Goal: Transaction & Acquisition: Download file/media

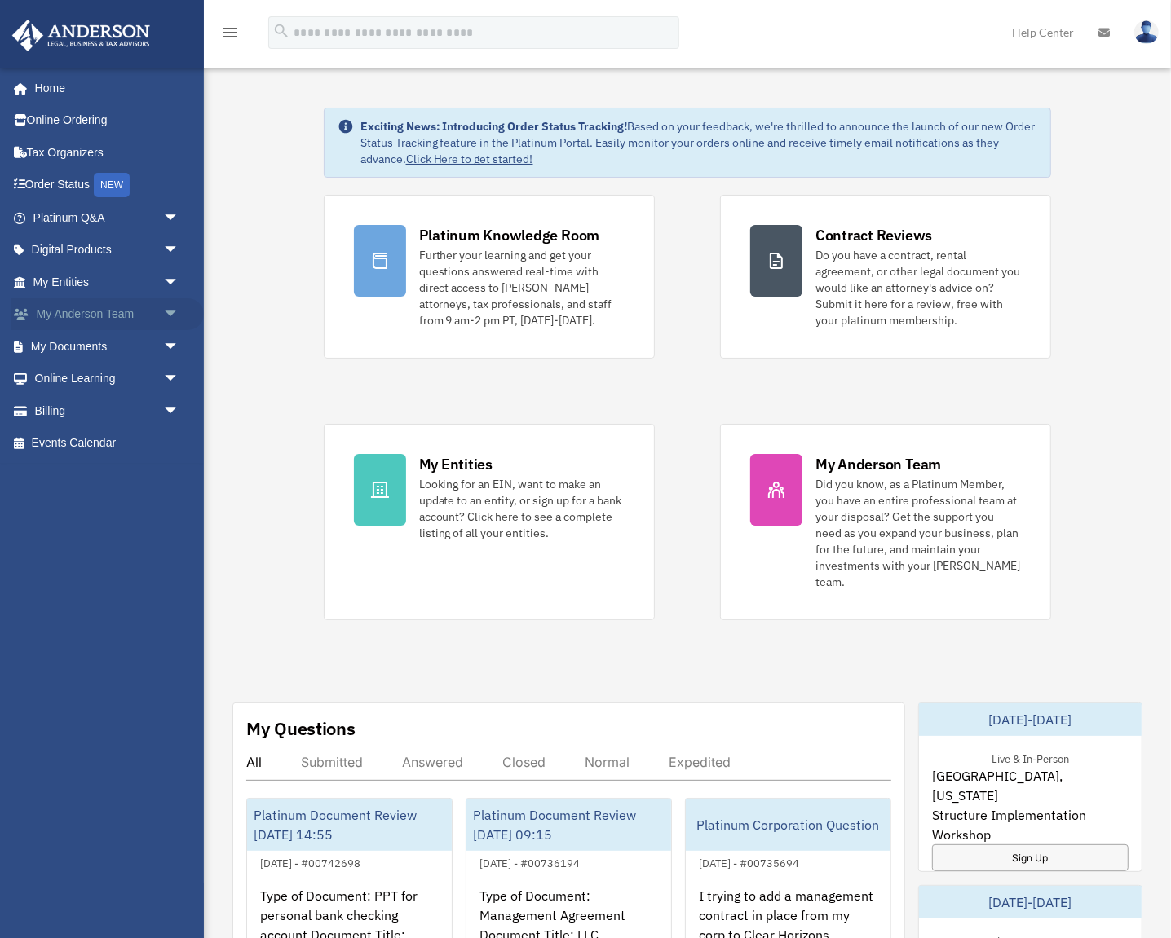
click at [179, 318] on span "arrow_drop_down" at bounding box center [179, 314] width 33 height 33
click at [175, 318] on span "arrow_drop_up" at bounding box center [179, 314] width 33 height 33
click at [174, 344] on span "arrow_drop_down" at bounding box center [179, 346] width 33 height 33
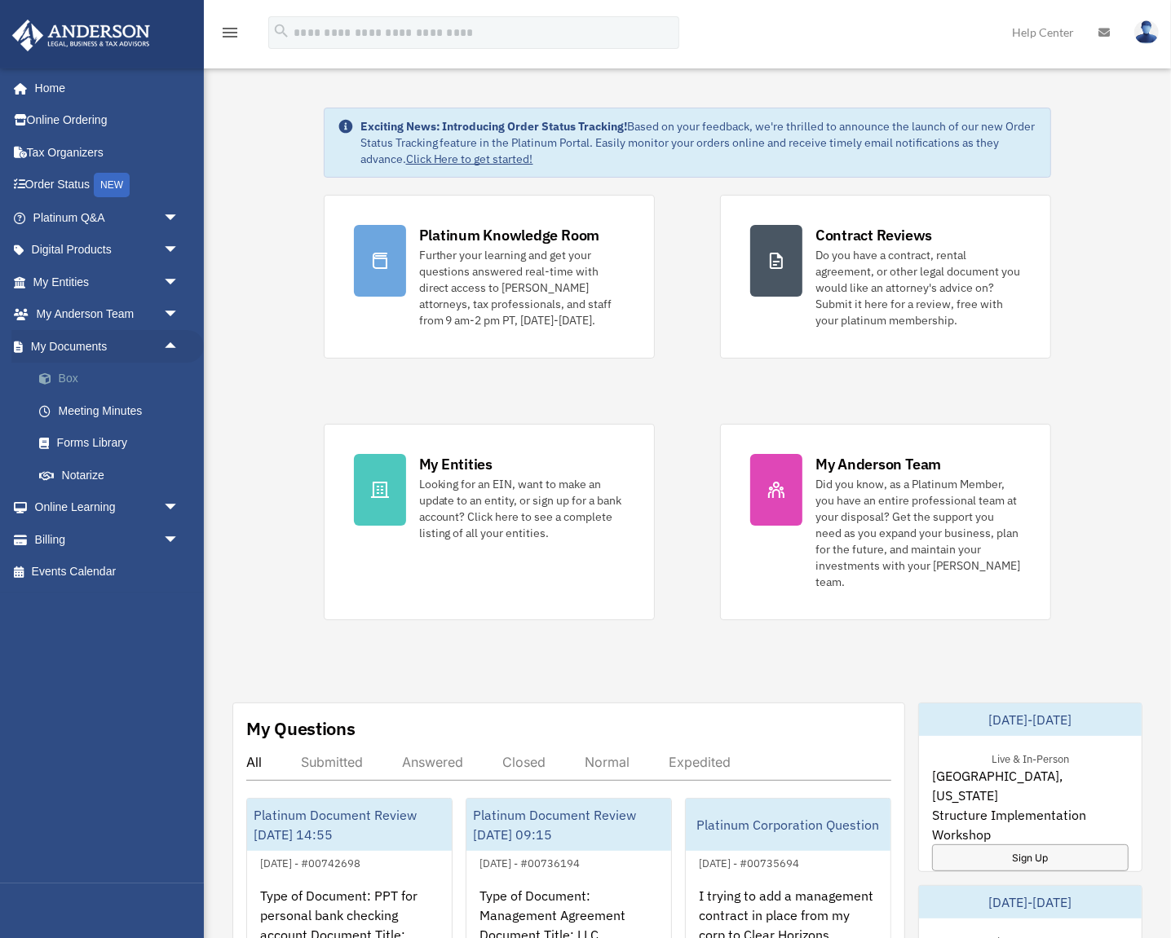
click at [74, 381] on link "Box" at bounding box center [113, 379] width 181 height 33
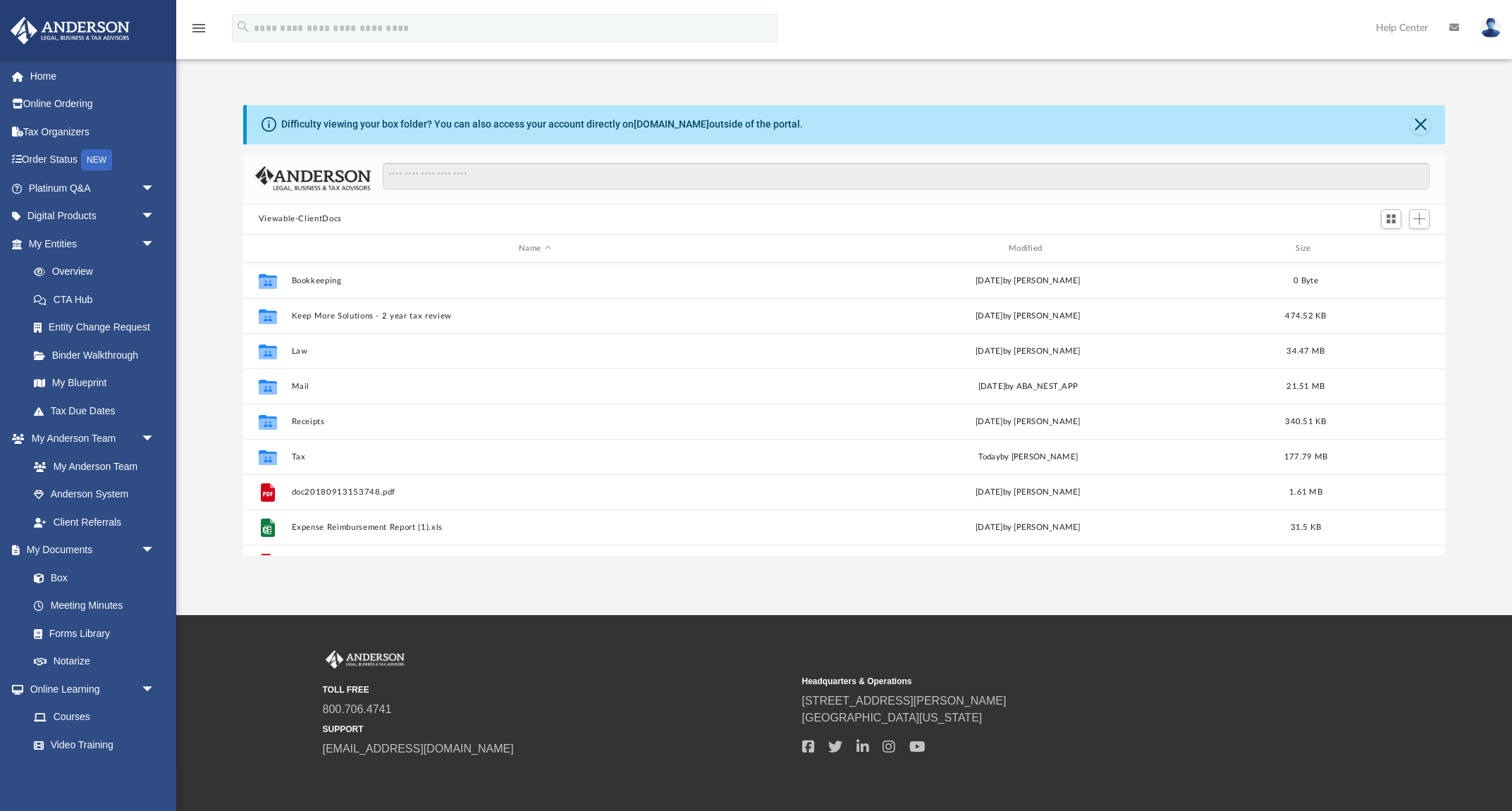
scroll to position [321, 1202]
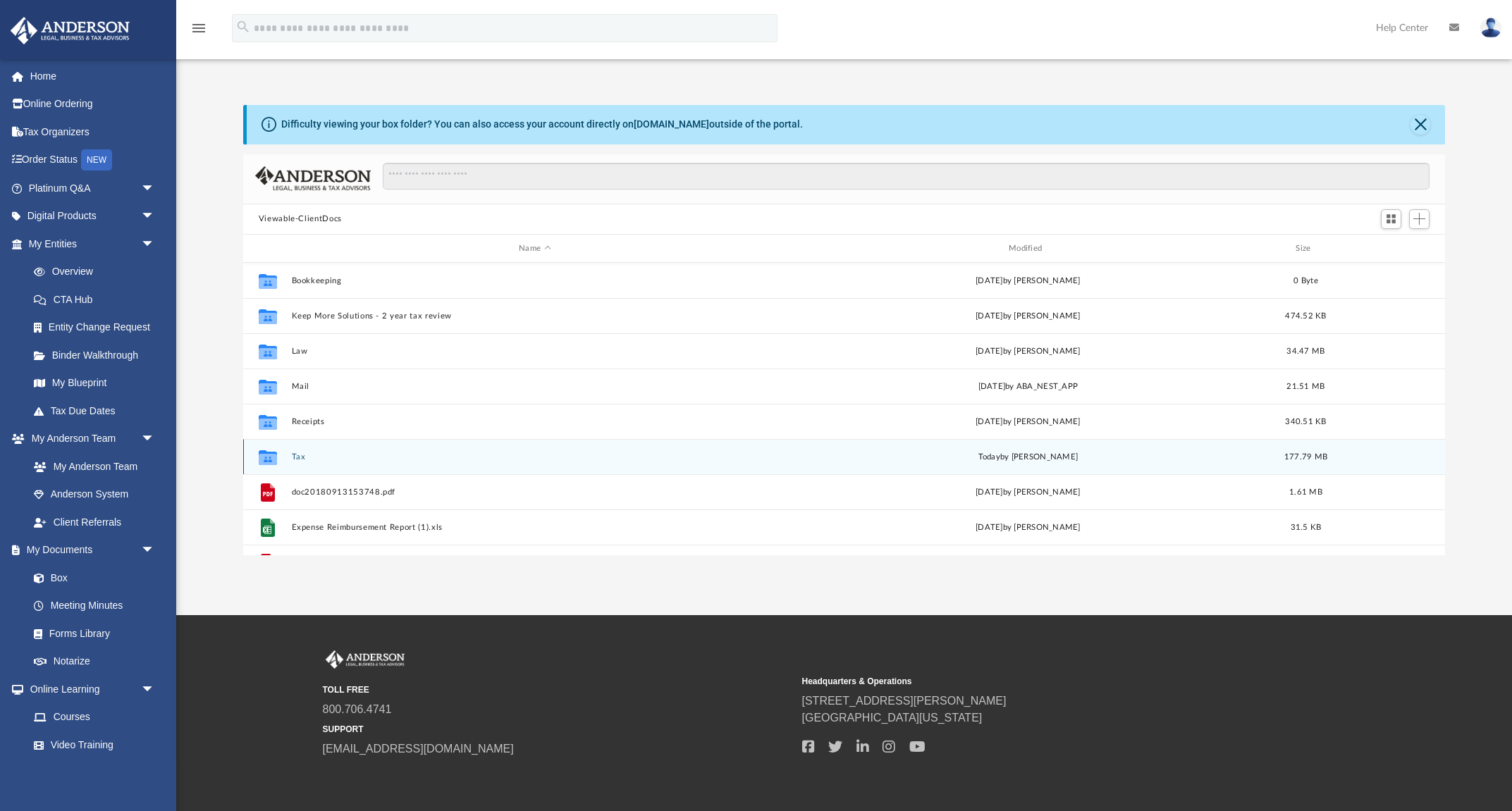
click at [298, 455] on button "Tax" at bounding box center [534, 457] width 487 height 10
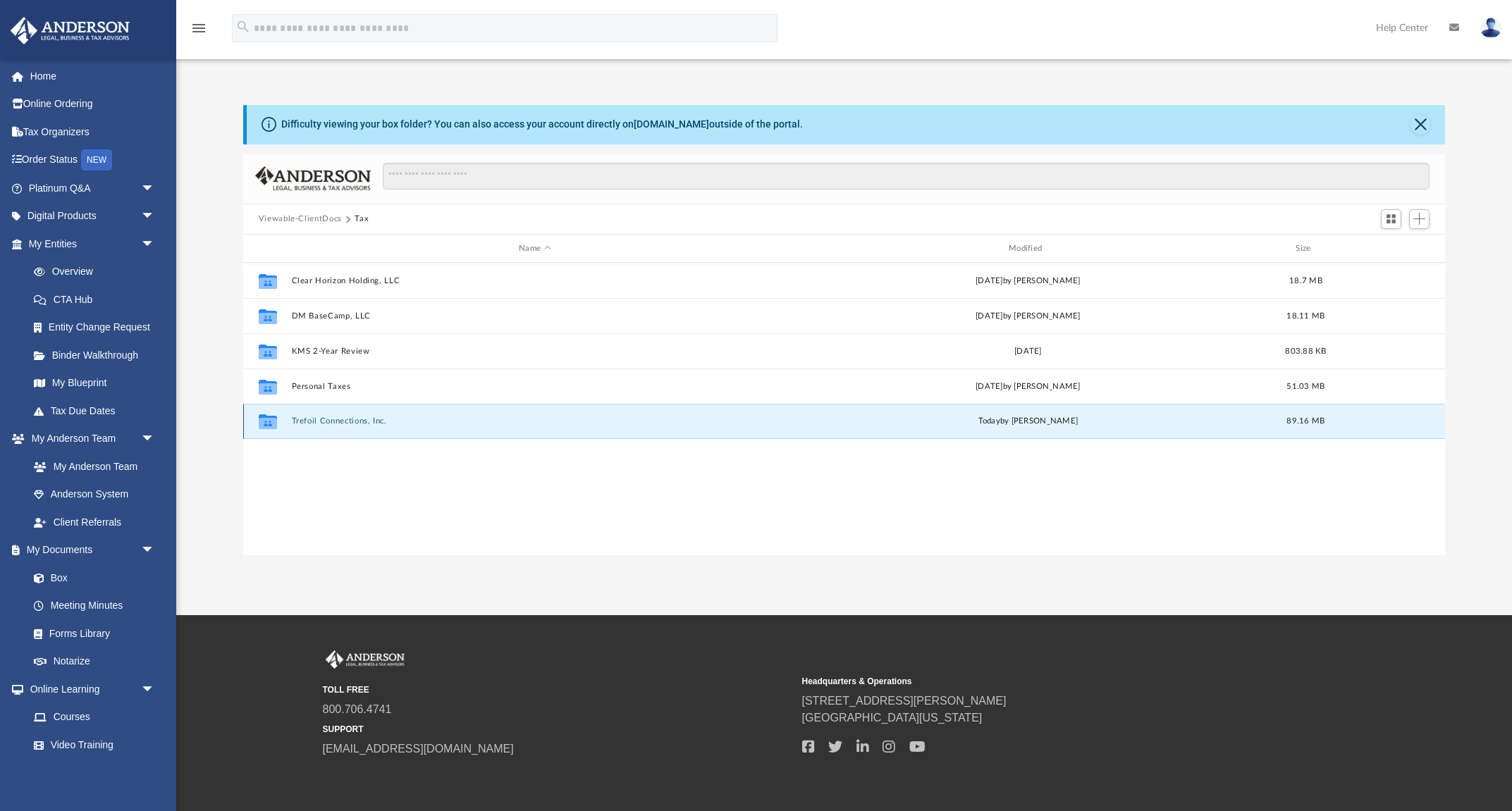
click at [330, 422] on button "Trefoil Connections, Inc." at bounding box center [534, 422] width 487 height 10
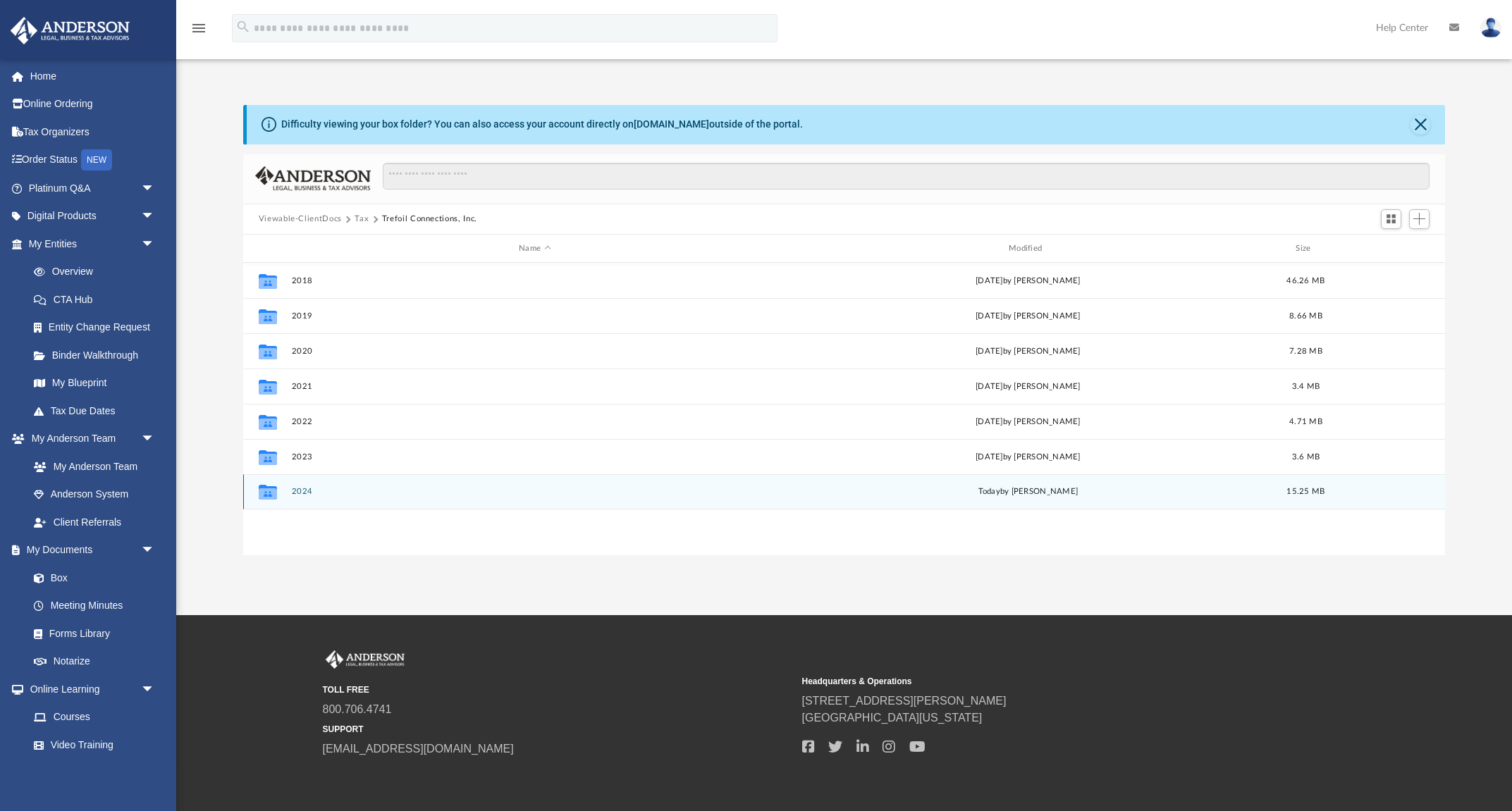
click at [304, 492] on button "2024" at bounding box center [534, 492] width 487 height 10
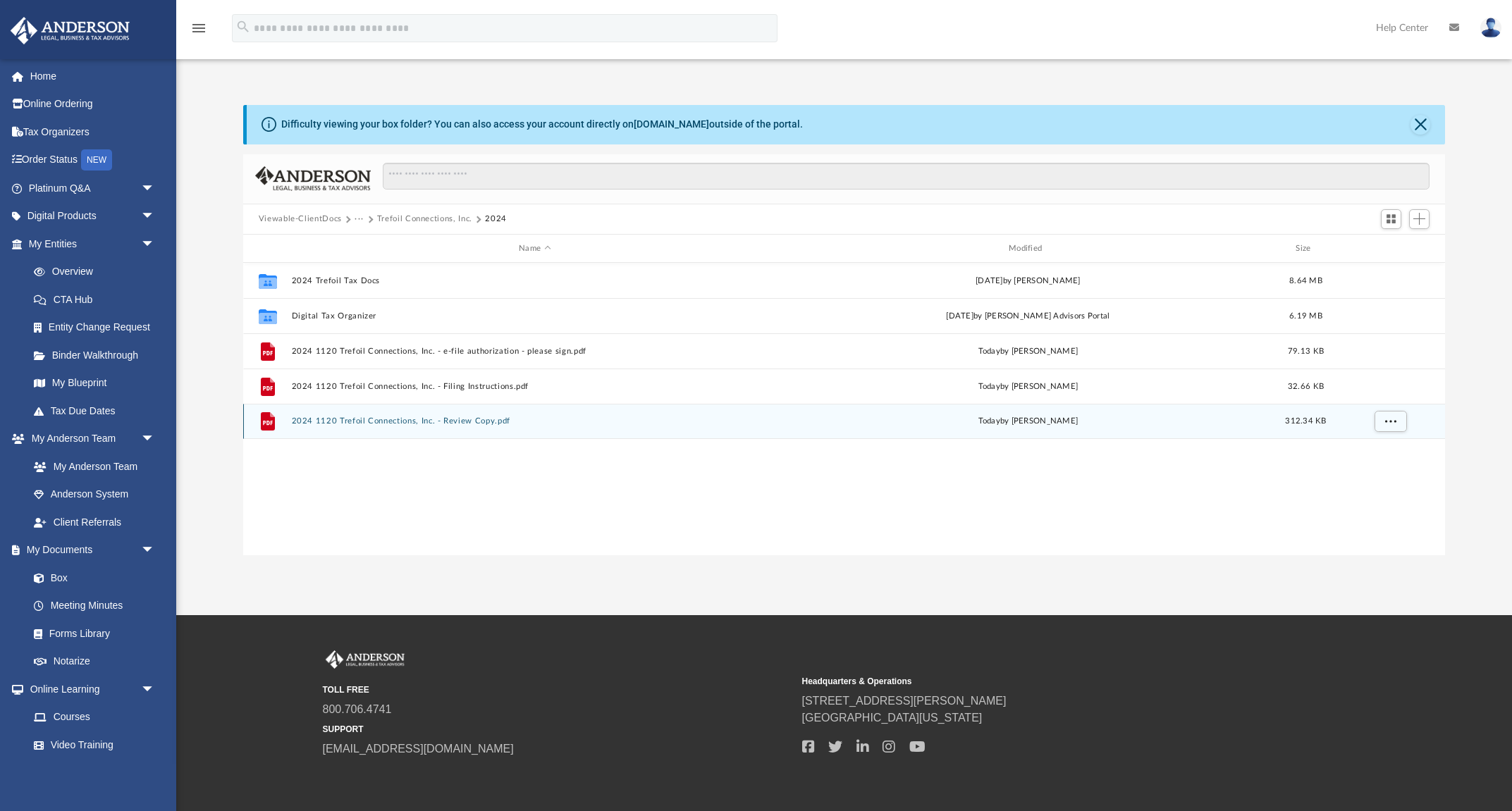
click at [327, 421] on button "2024 1120 Trefoil Connections, Inc. - Review Copy.pdf" at bounding box center [534, 422] width 487 height 10
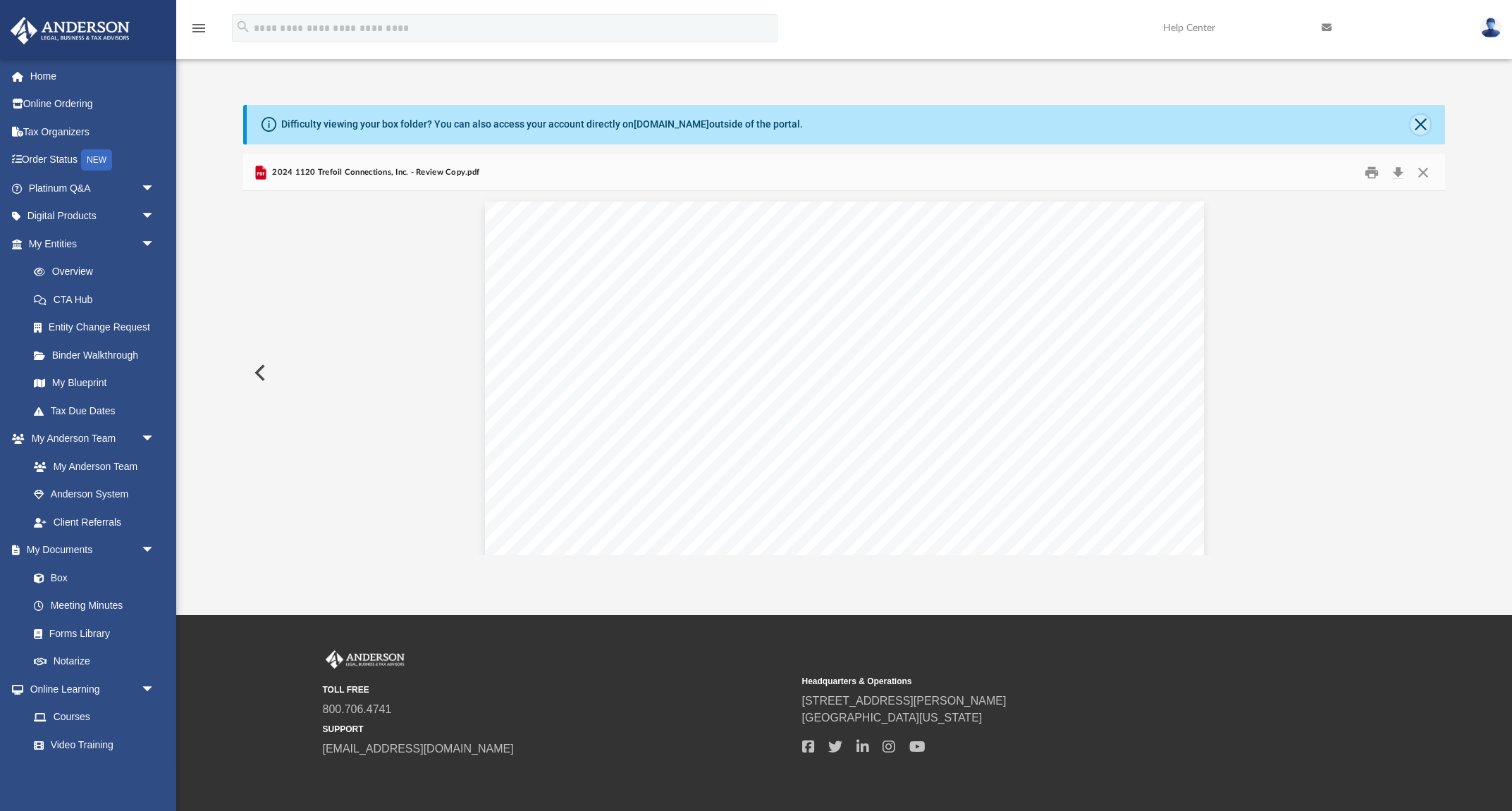
click at [1011, 126] on button "Close" at bounding box center [1420, 125] width 20 height 20
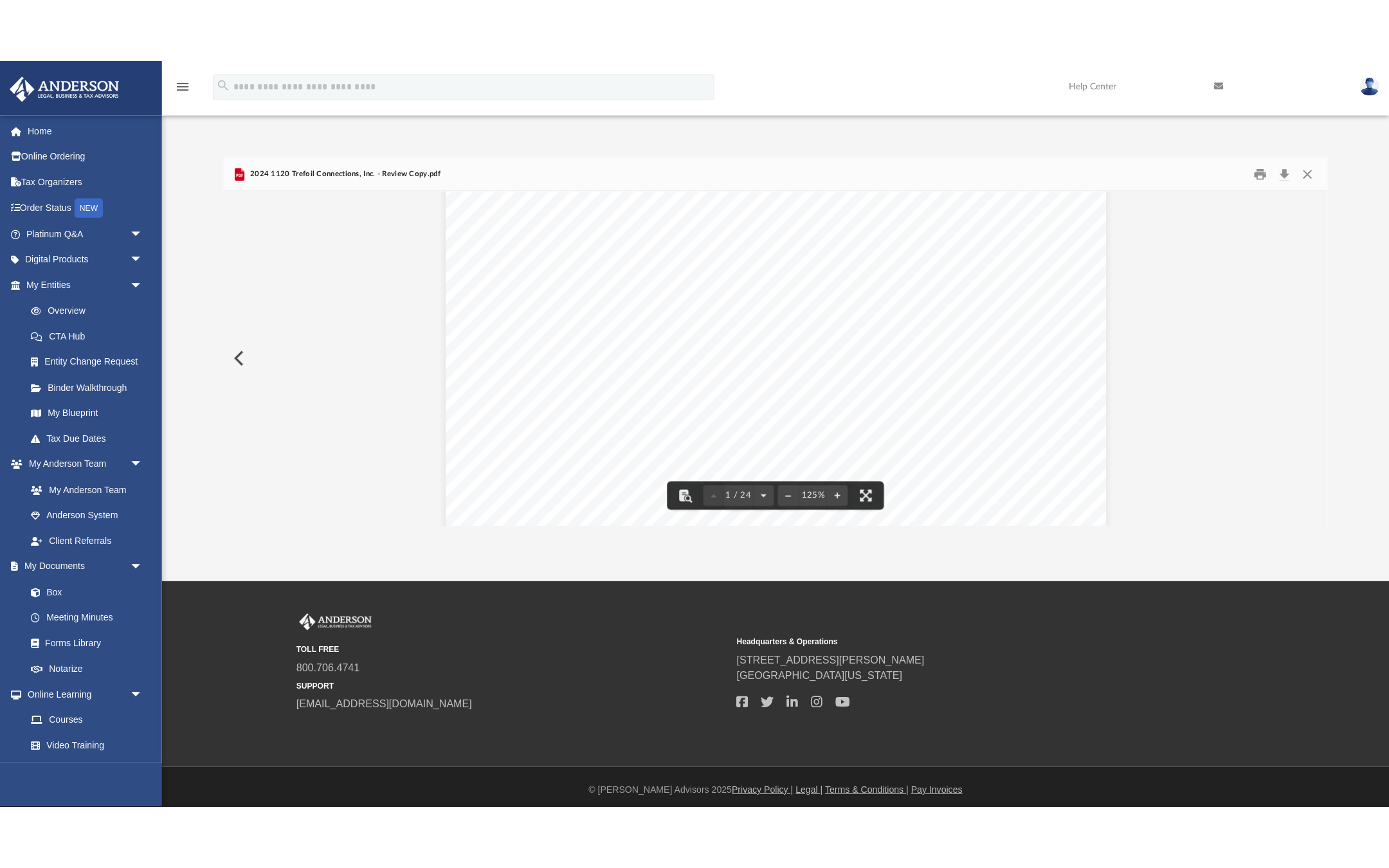
scroll to position [312, 0]
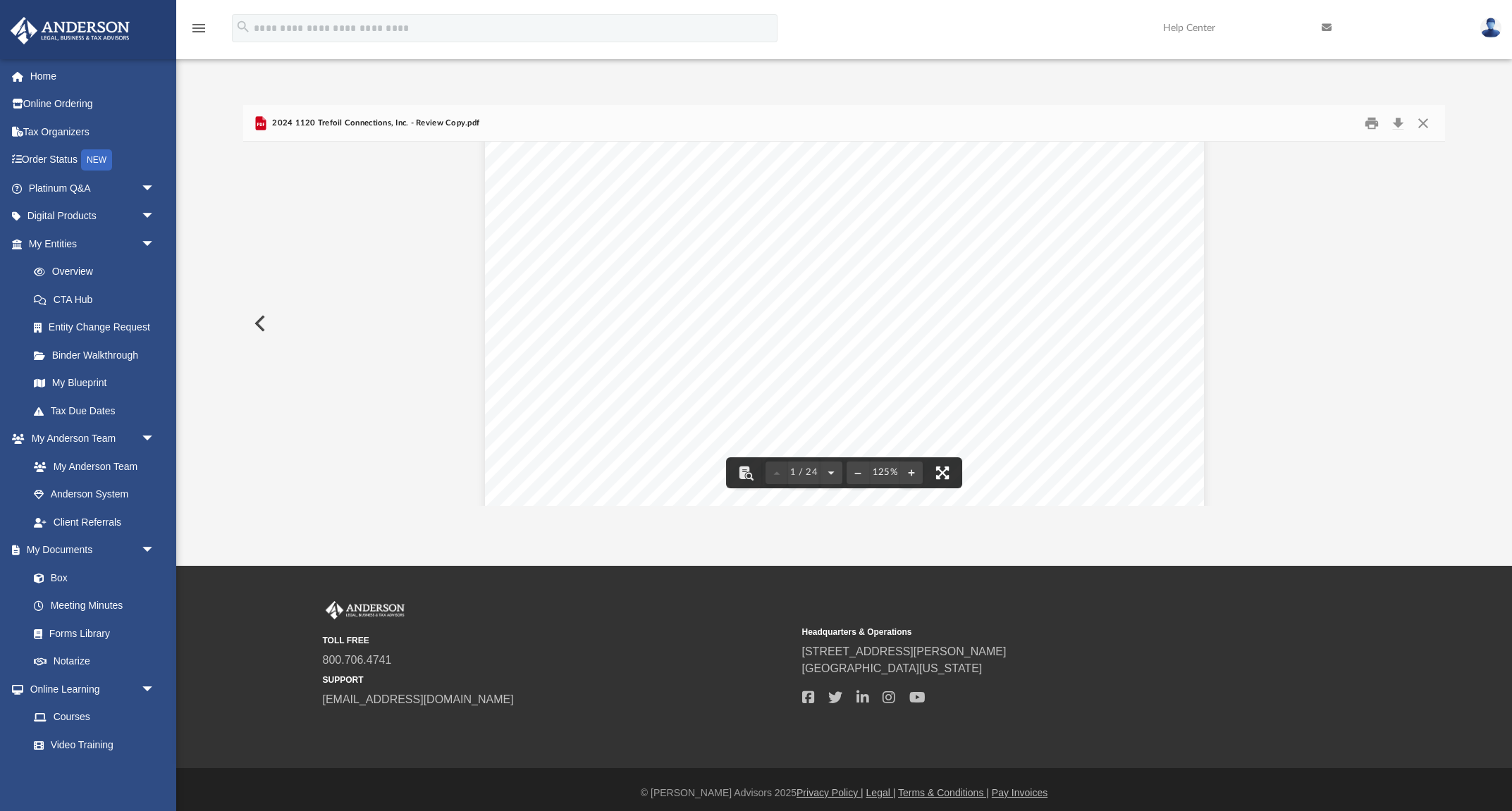
click at [944, 476] on button "File preview" at bounding box center [942, 473] width 31 height 31
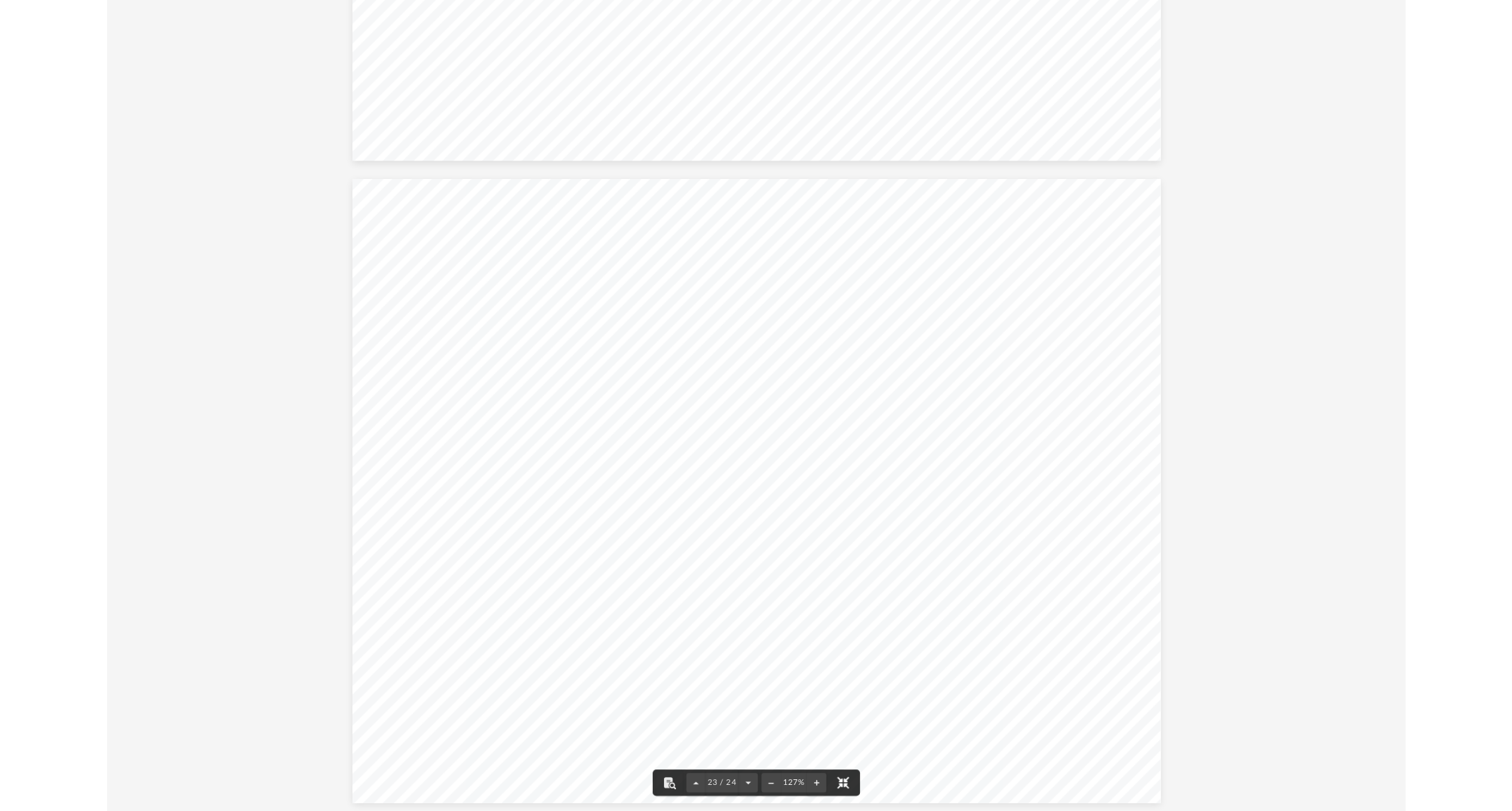
scroll to position [21450, 0]
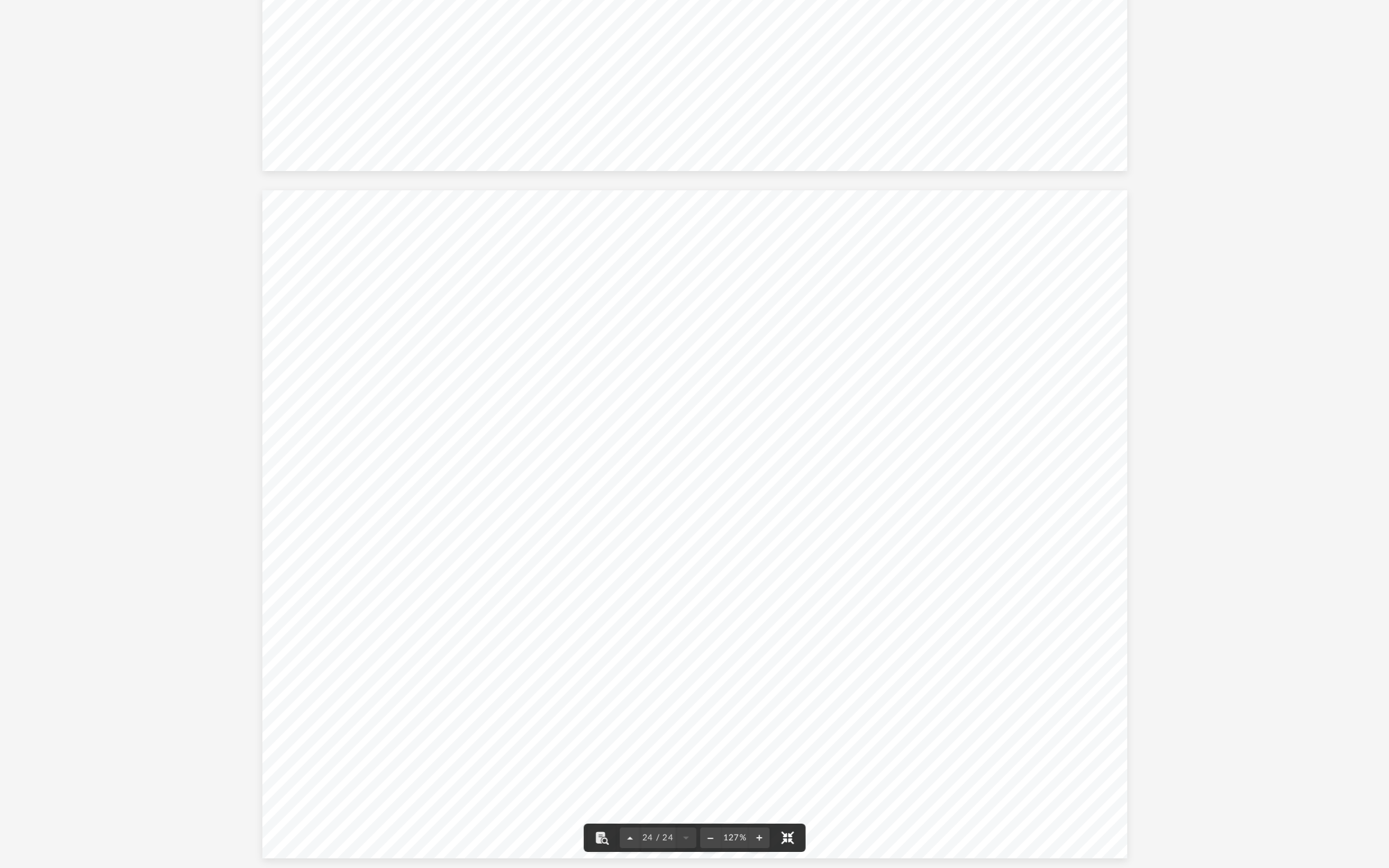
click at [793, 739] on button "File preview" at bounding box center [787, 837] width 28 height 28
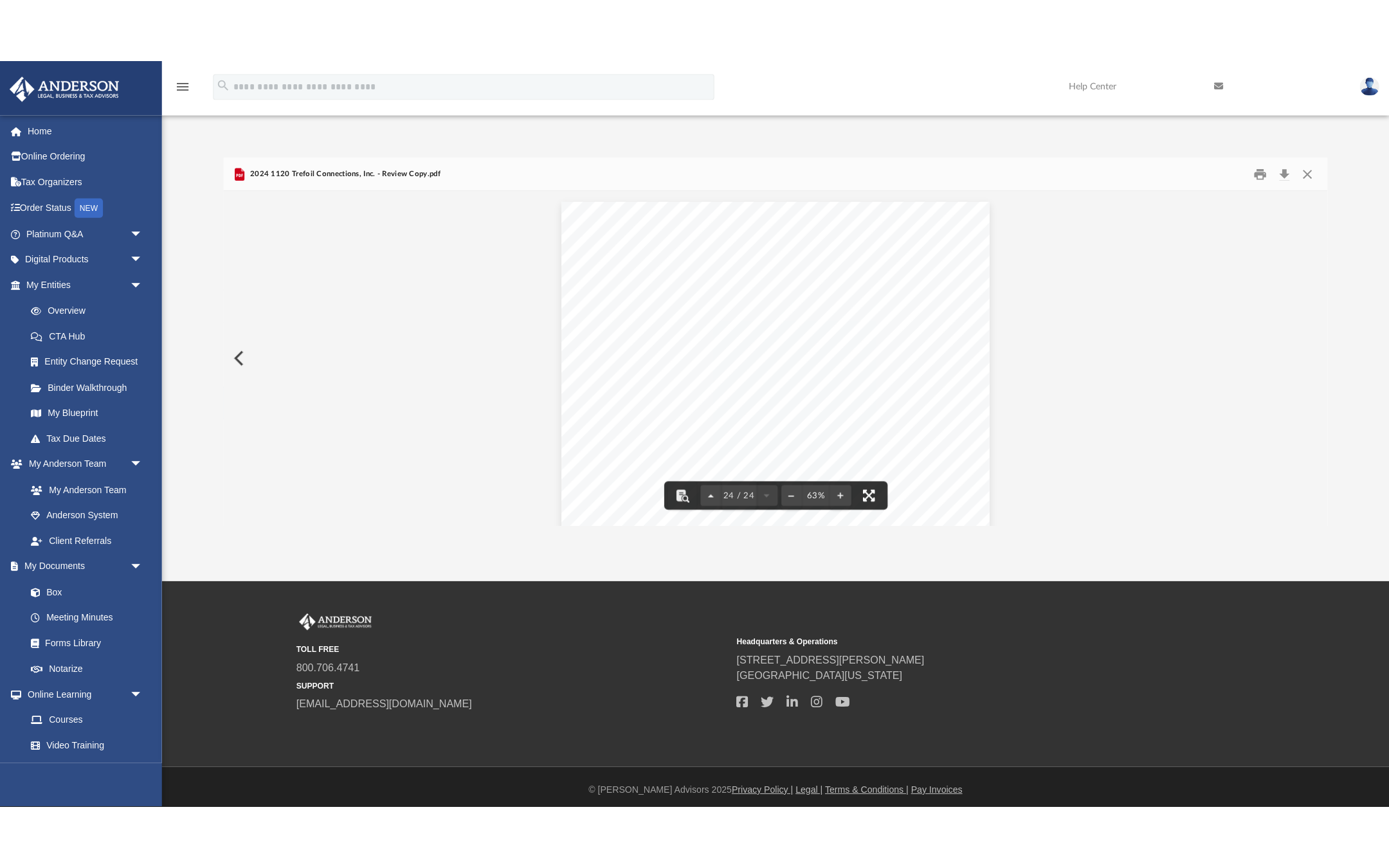
scroll to position [1, 0]
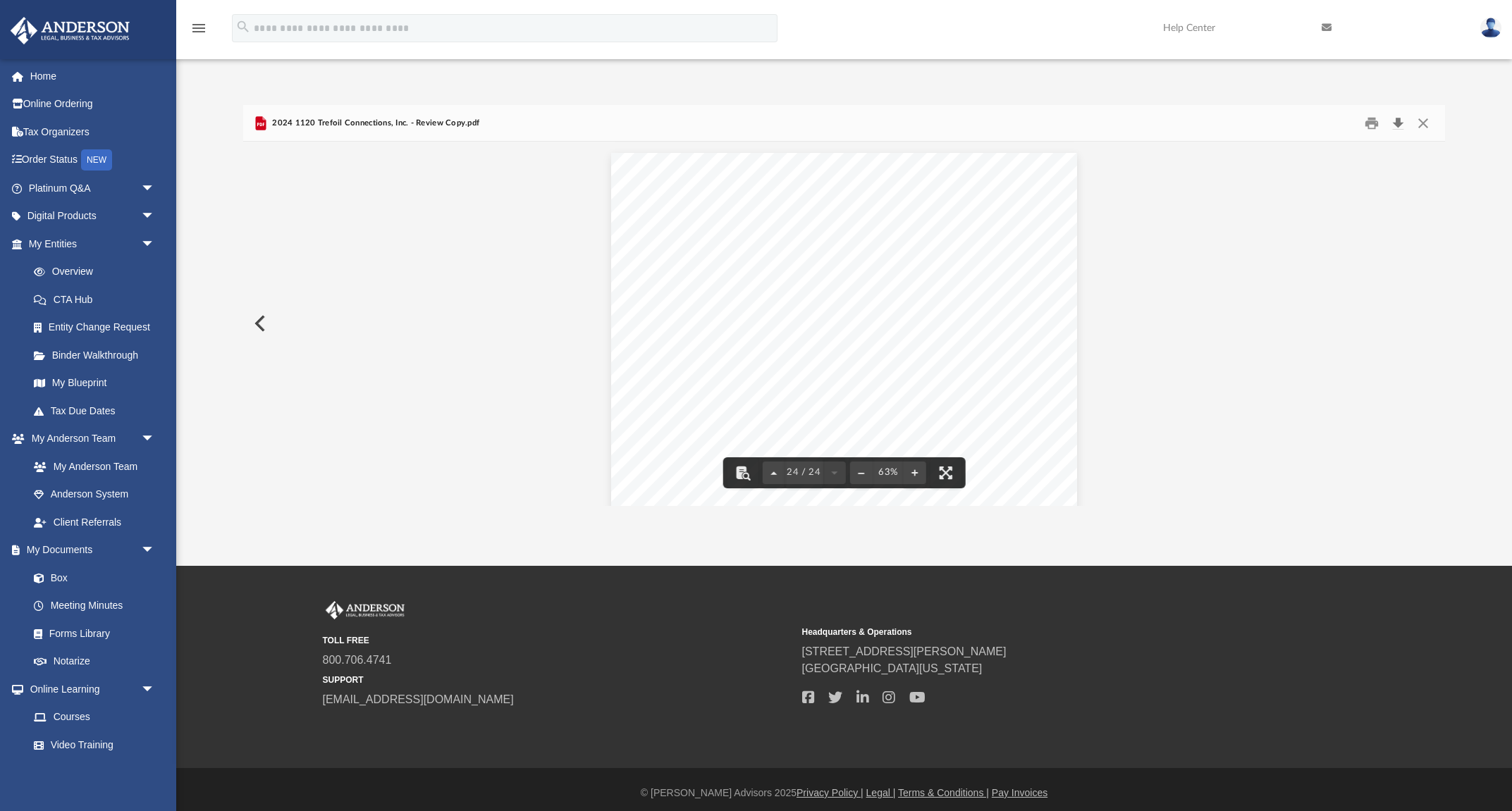
click at [1011, 125] on button "Download" at bounding box center [1397, 123] width 25 height 22
click at [1011, 120] on button "Close" at bounding box center [1423, 123] width 25 height 22
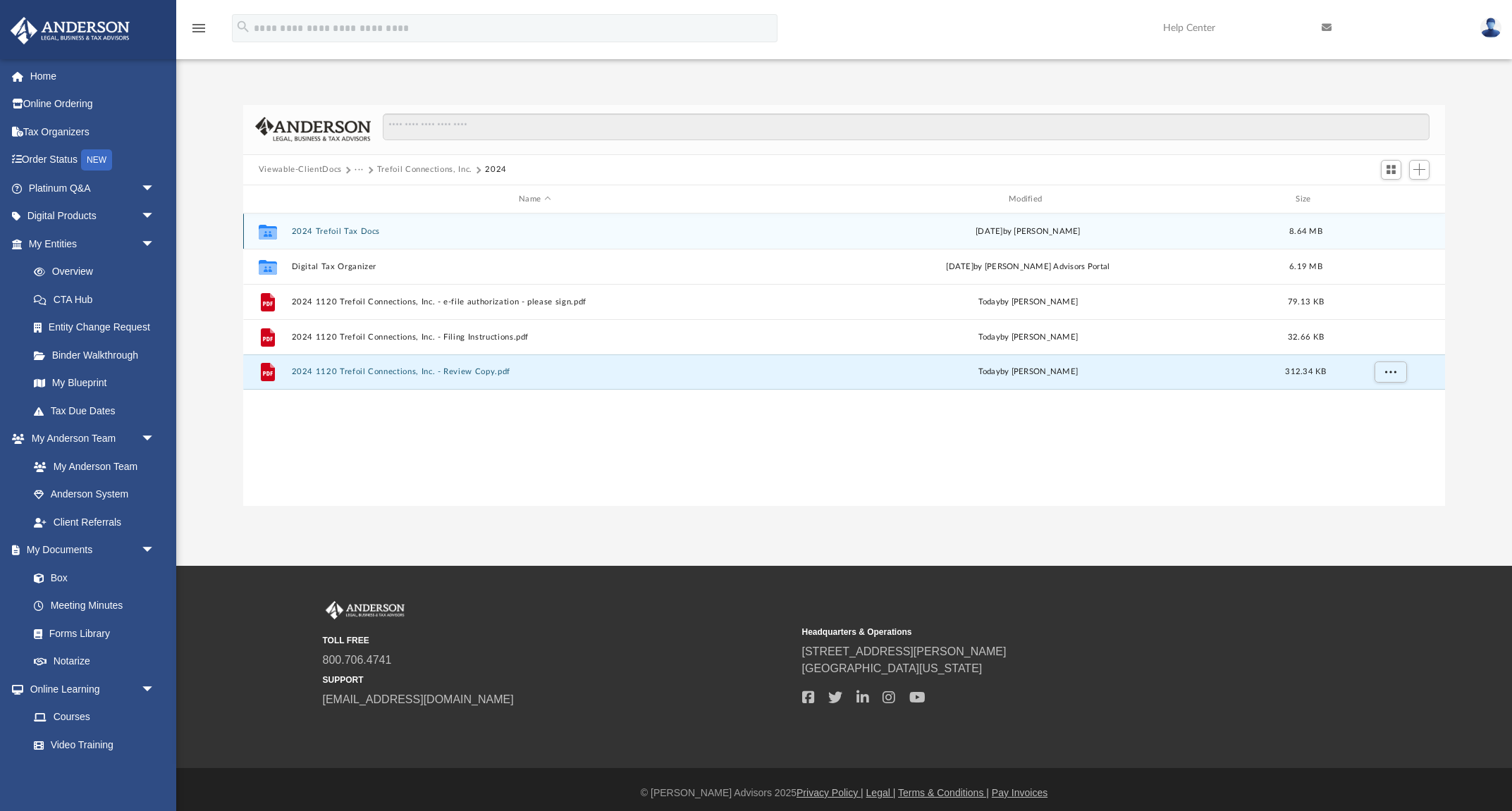
click at [316, 228] on button "2024 Trefoil Tax Docs" at bounding box center [534, 232] width 487 height 10
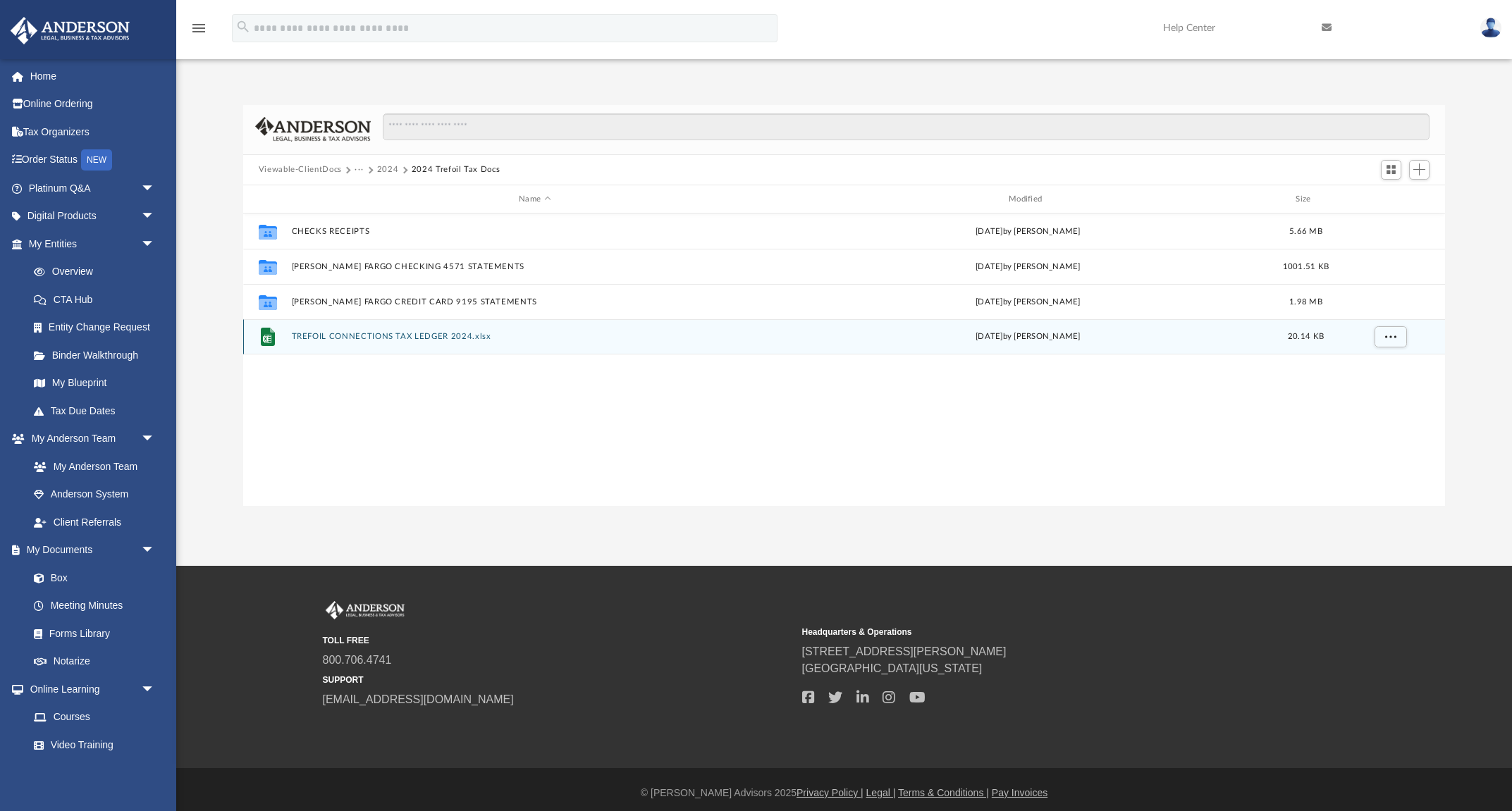
click at [326, 333] on button "TREFOIL CONNECTIONS TAX LEDGER 2024.xlsx" at bounding box center [534, 337] width 487 height 10
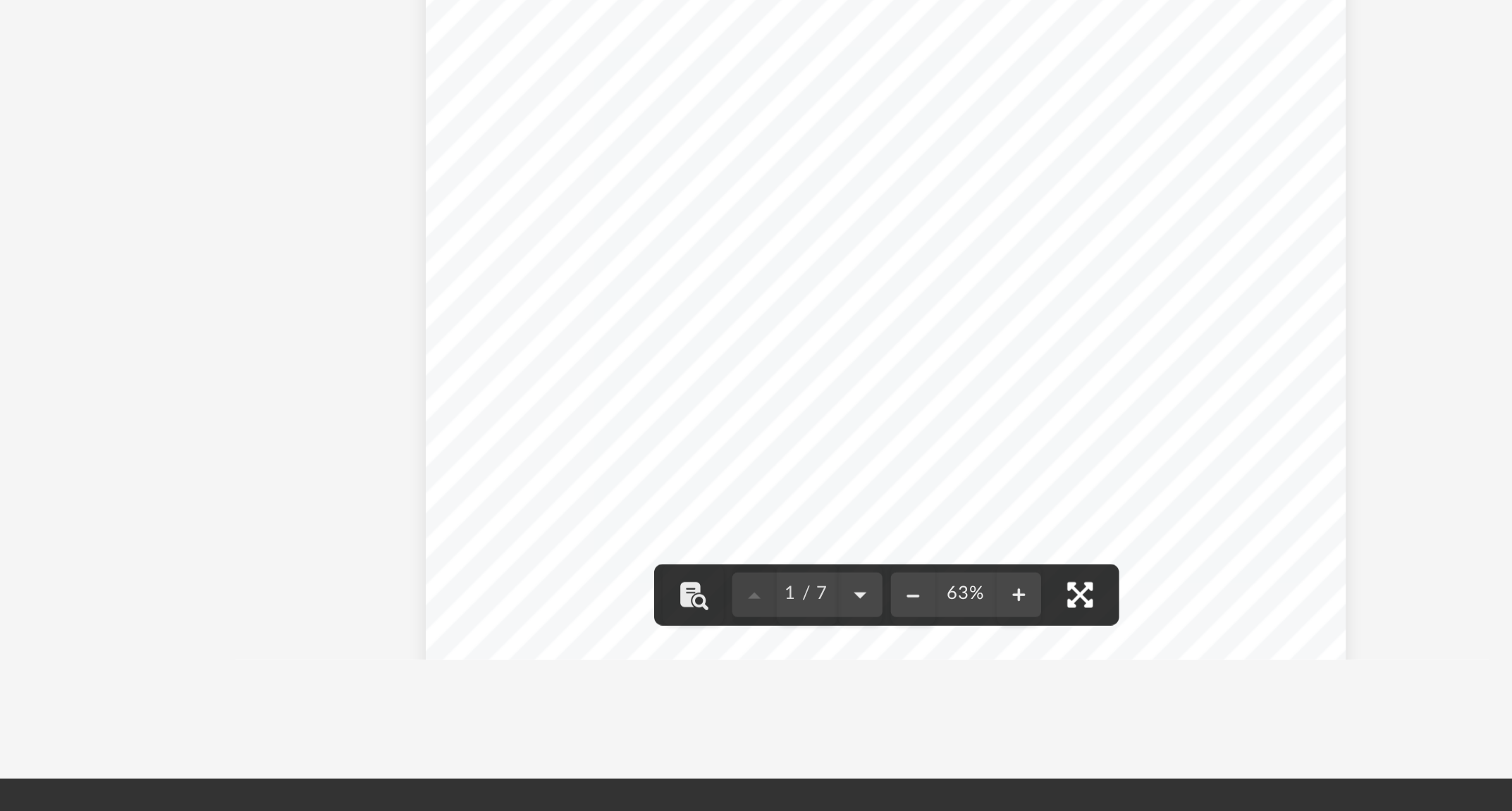
click at [947, 478] on button "File preview" at bounding box center [942, 473] width 31 height 31
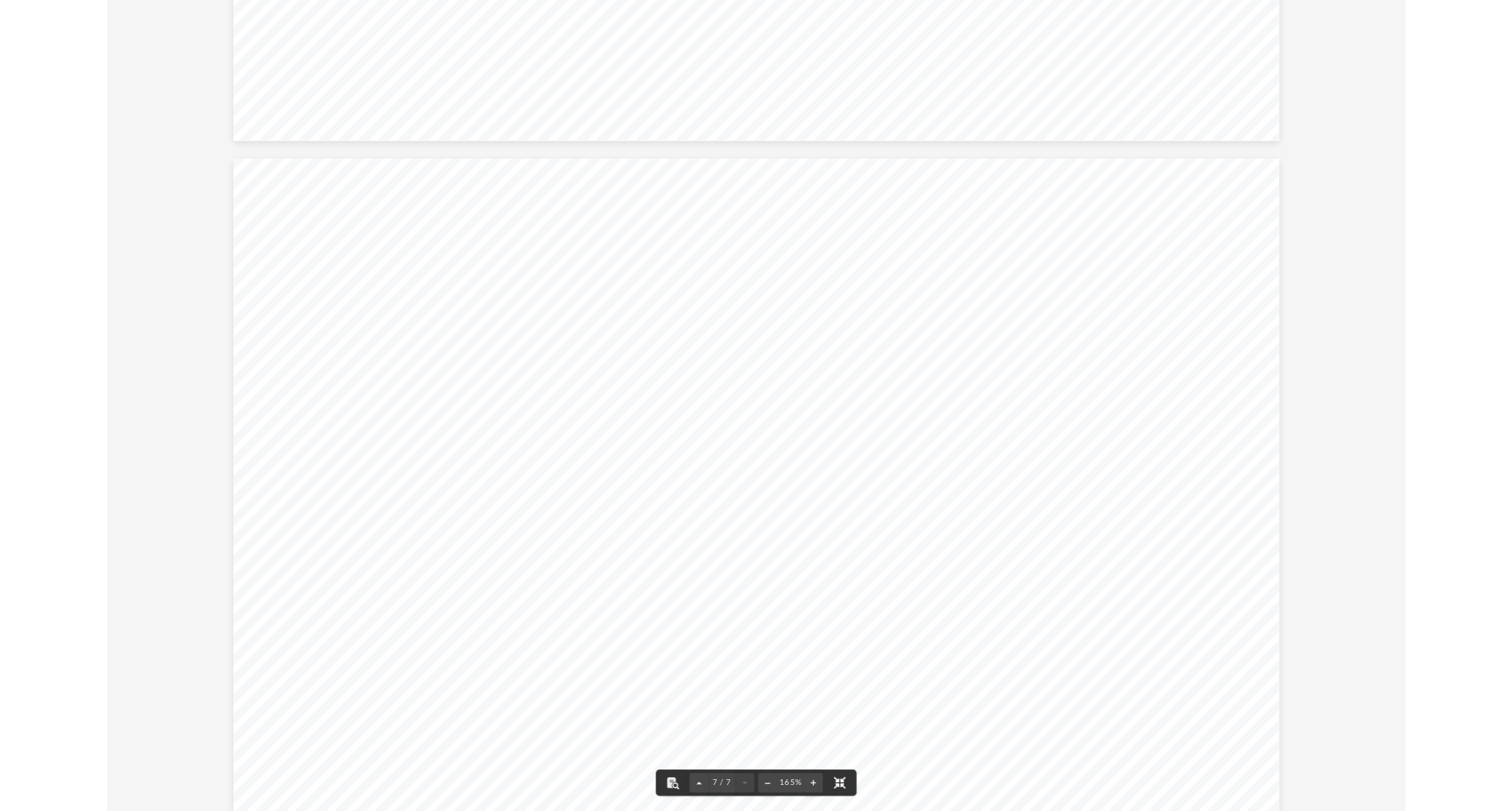
scroll to position [5833, 0]
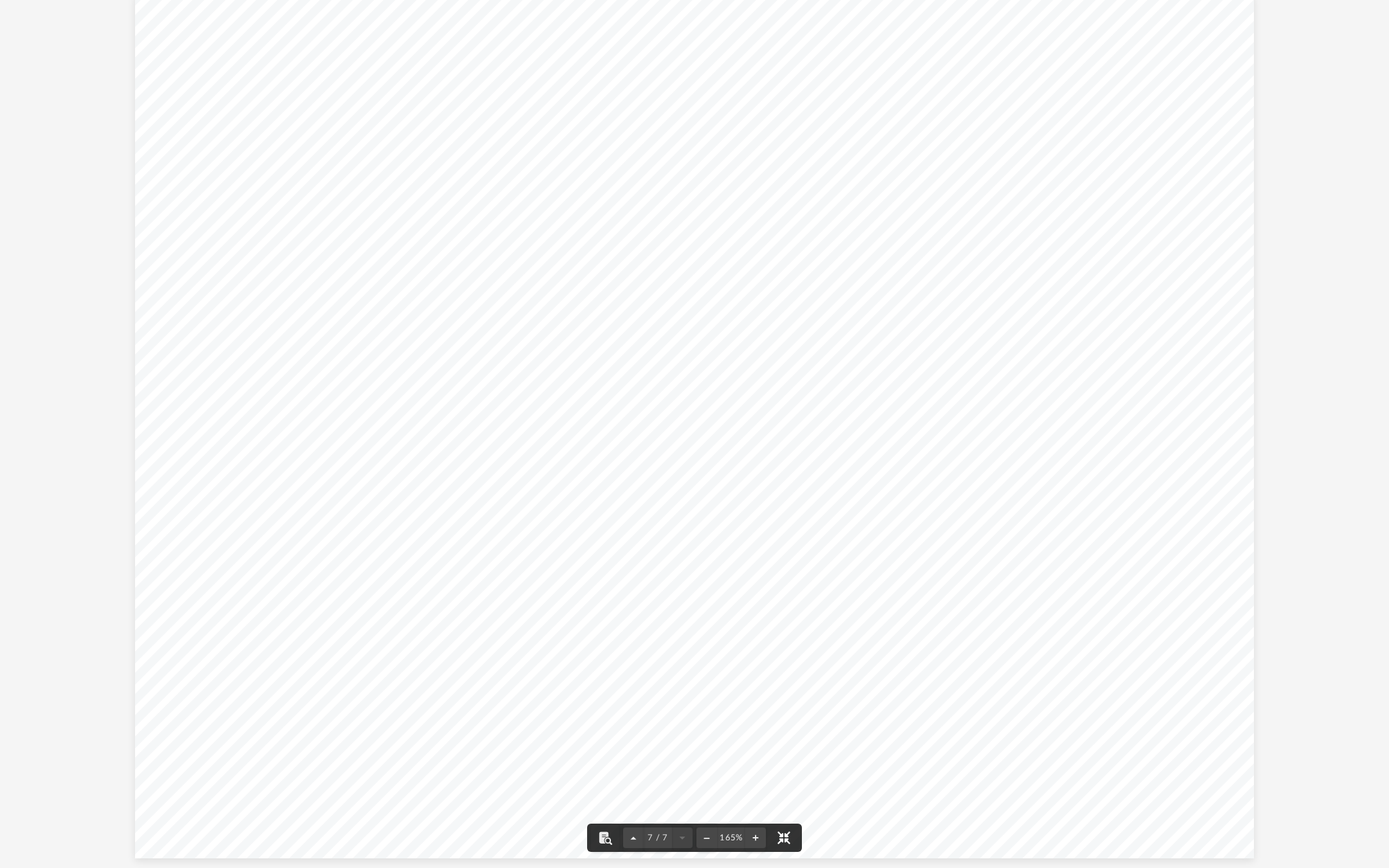
click at [785, 739] on button "File preview" at bounding box center [784, 837] width 28 height 28
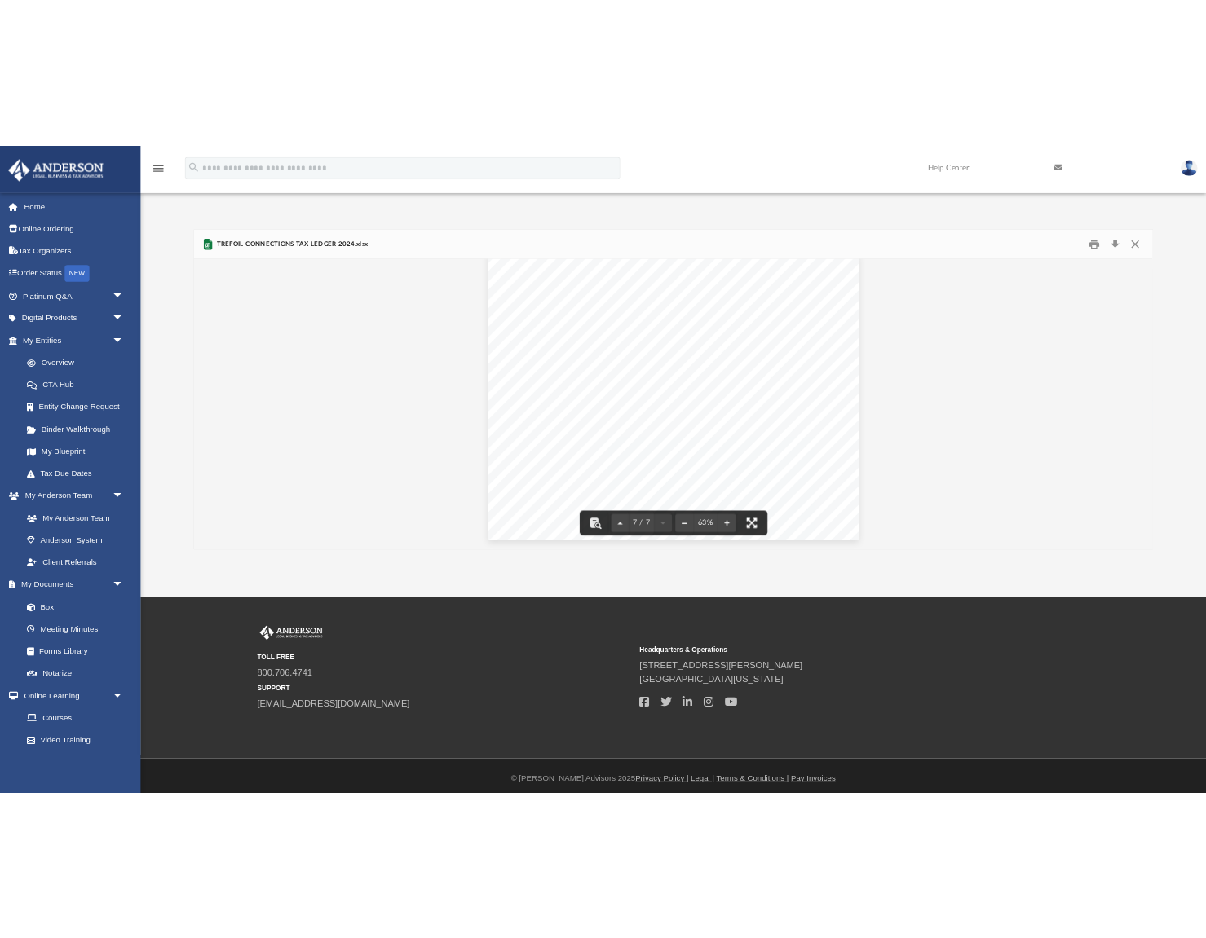
scroll to position [1, 0]
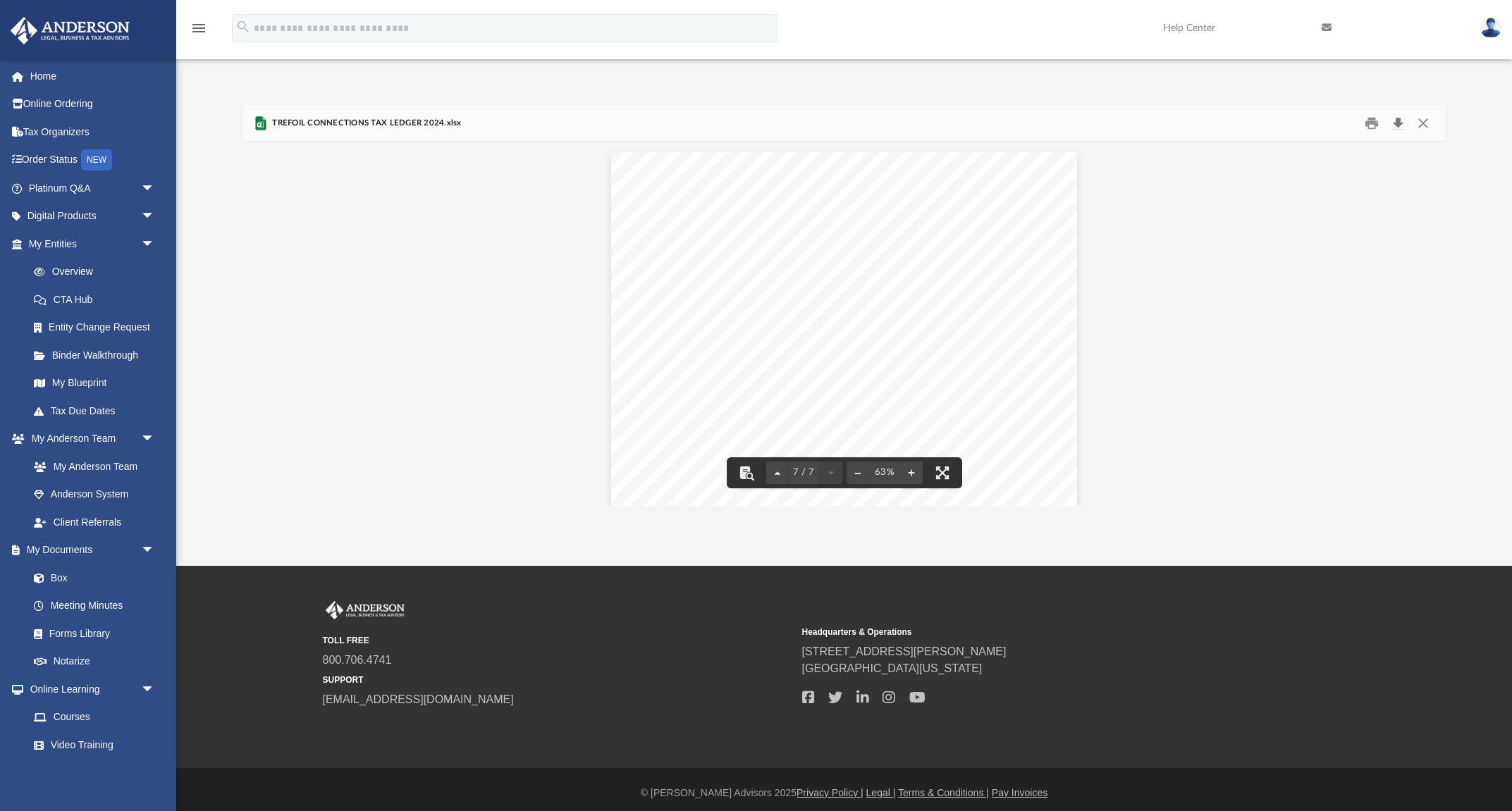
click at [1011, 128] on button "Download" at bounding box center [1397, 123] width 25 height 22
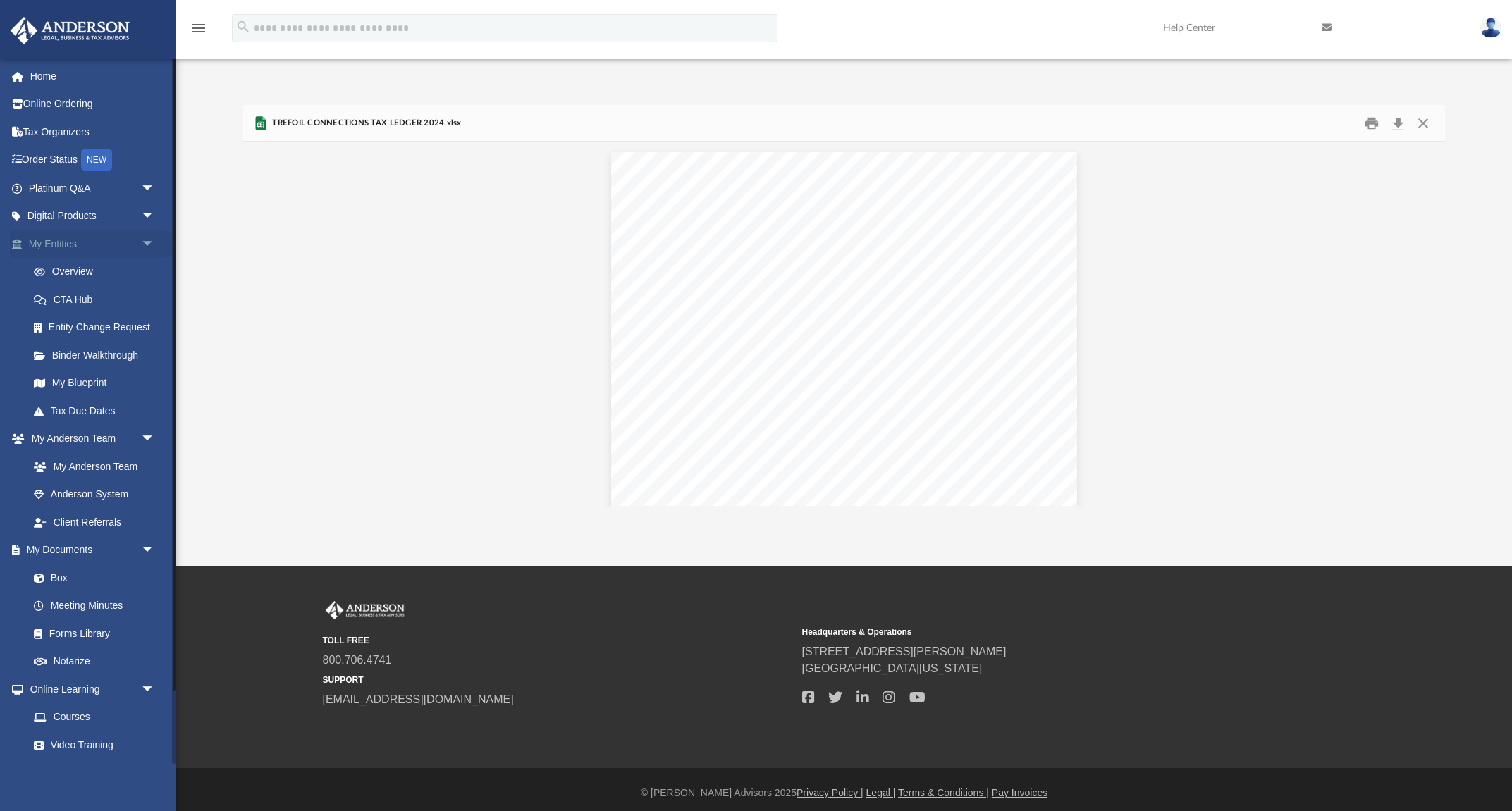
click at [149, 244] on span "arrow_drop_down" at bounding box center [155, 244] width 29 height 29
click at [149, 246] on span "arrow_drop_down" at bounding box center [155, 244] width 29 height 29
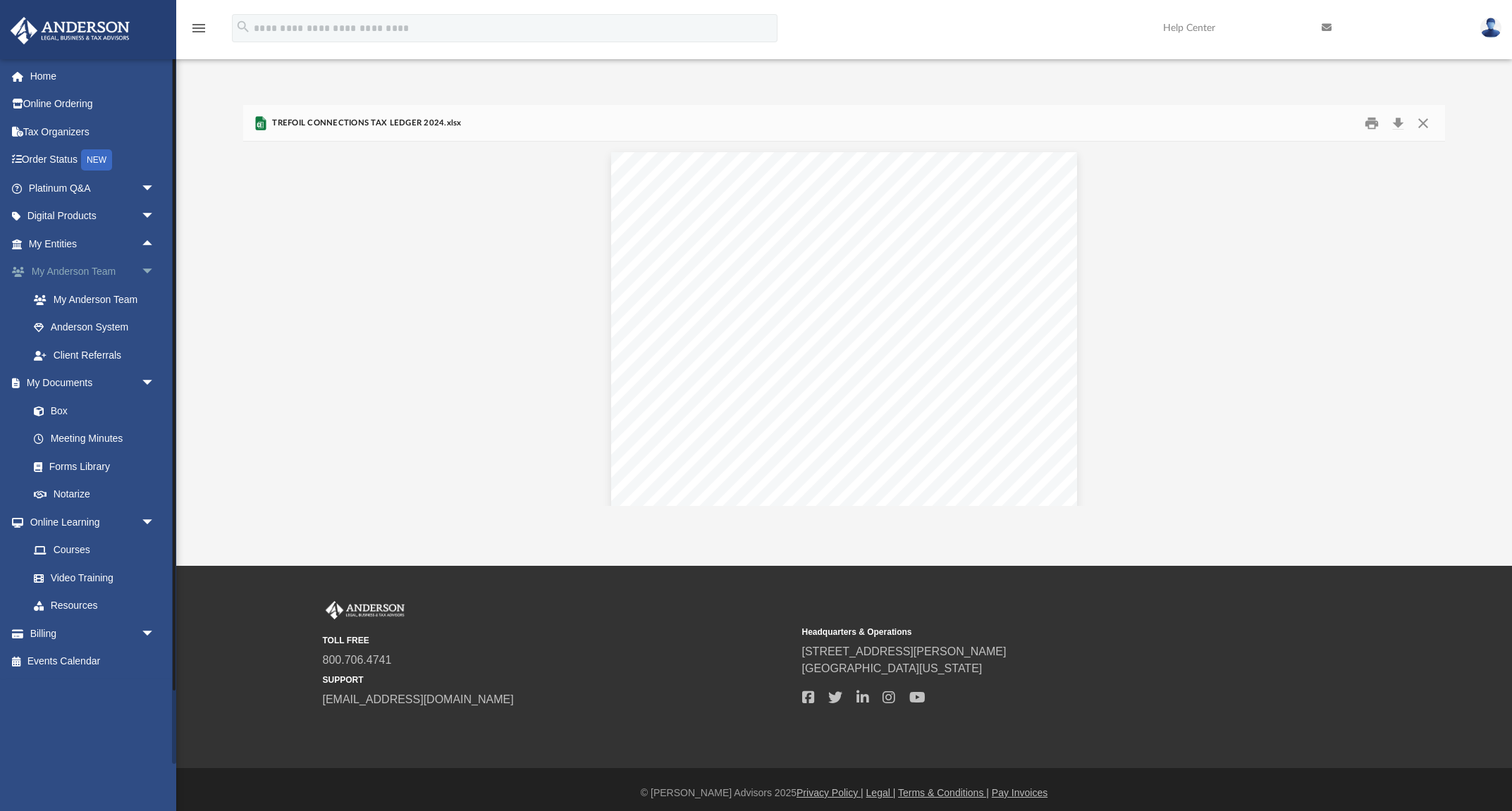
click at [150, 271] on span "arrow_drop_down" at bounding box center [155, 271] width 29 height 29
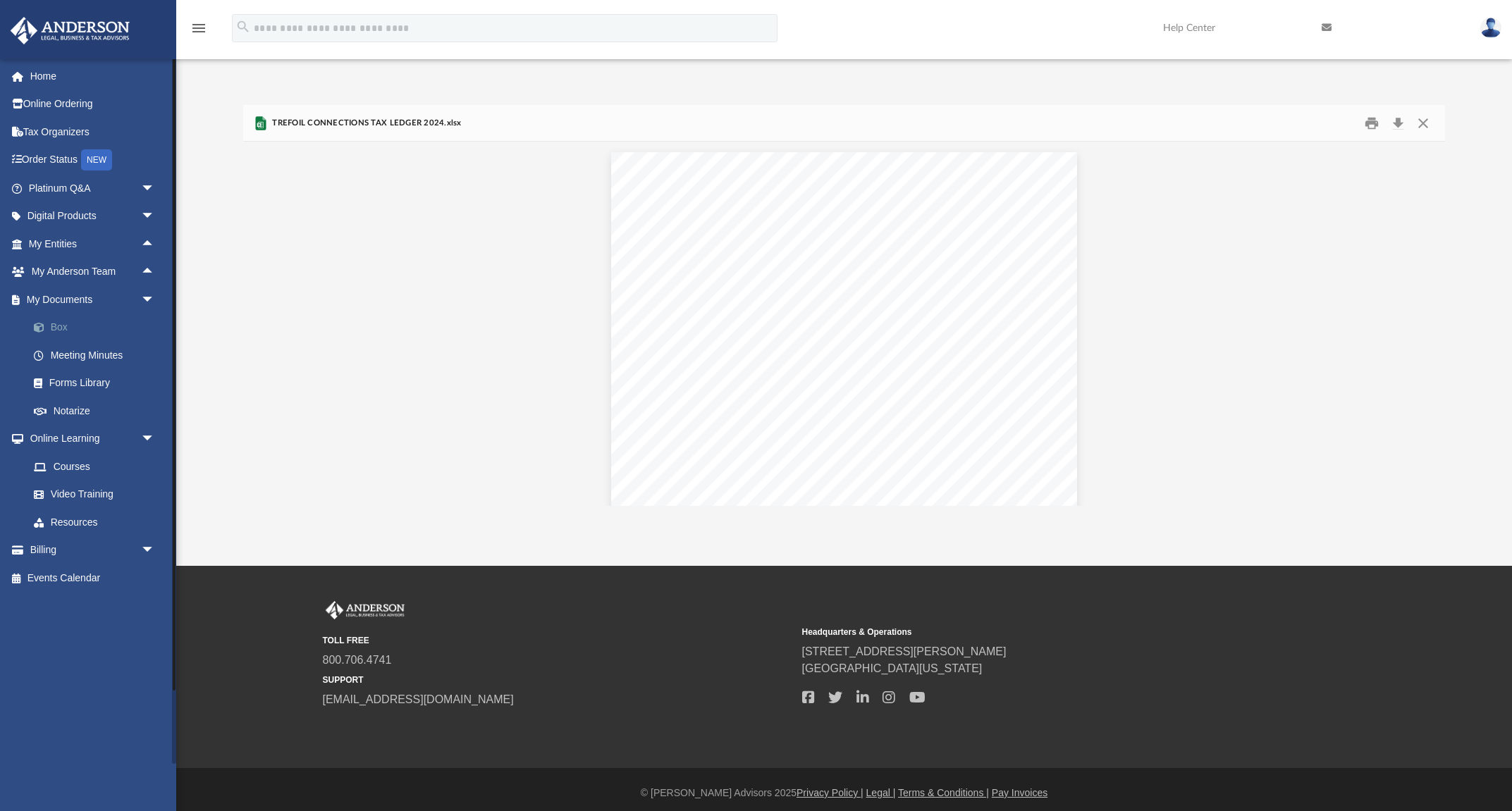
click at [149, 321] on link "Box" at bounding box center [98, 328] width 156 height 29
click at [149, 301] on span "arrow_drop_down" at bounding box center [155, 299] width 29 height 29
click at [147, 322] on span "arrow_drop_down" at bounding box center [155, 328] width 29 height 29
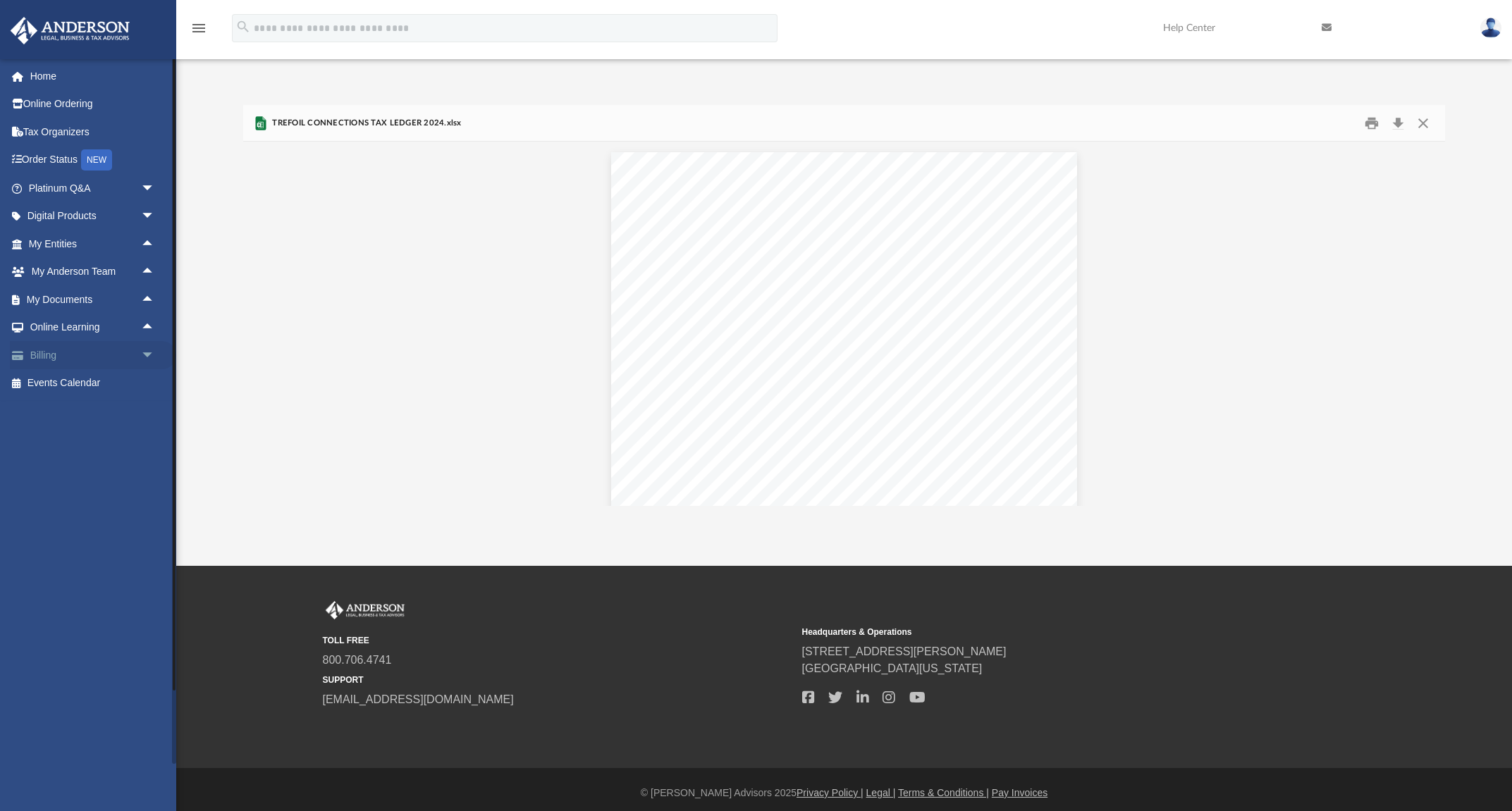
click at [148, 352] on span "arrow_drop_down" at bounding box center [155, 355] width 29 height 29
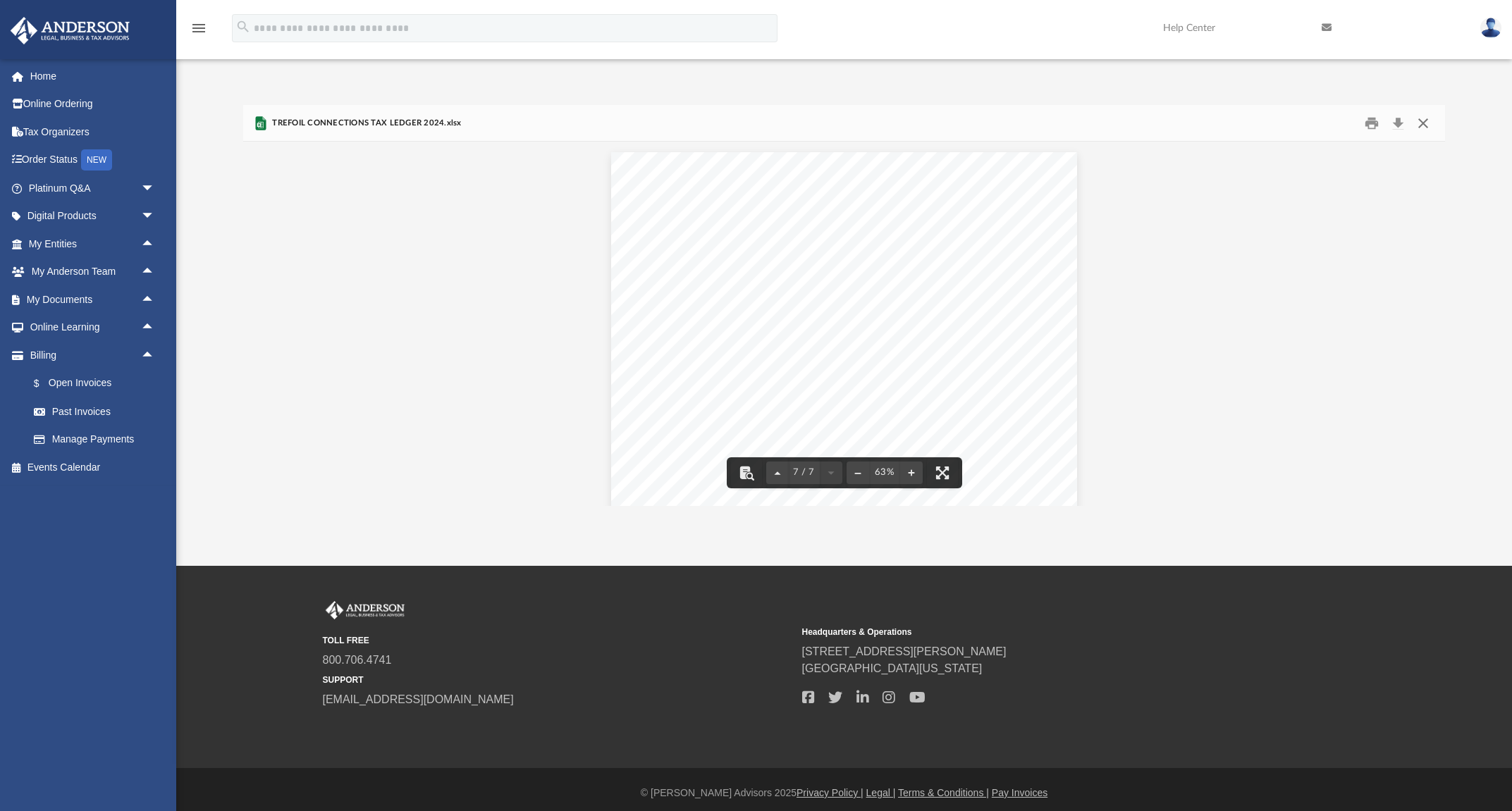
click at [1011, 124] on button "Close" at bounding box center [1423, 123] width 25 height 22
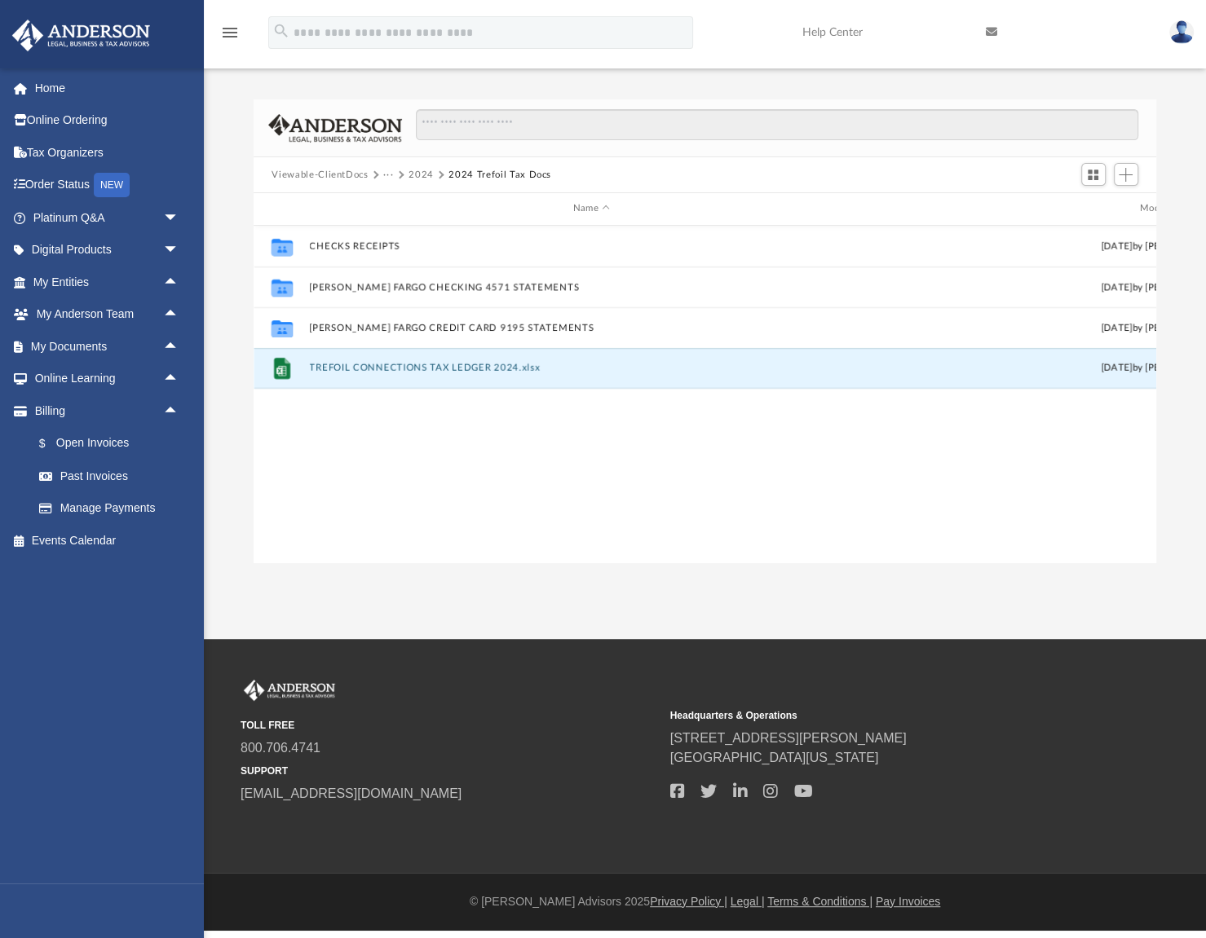
scroll to position [1, 1]
